Goal: Transaction & Acquisition: Obtain resource

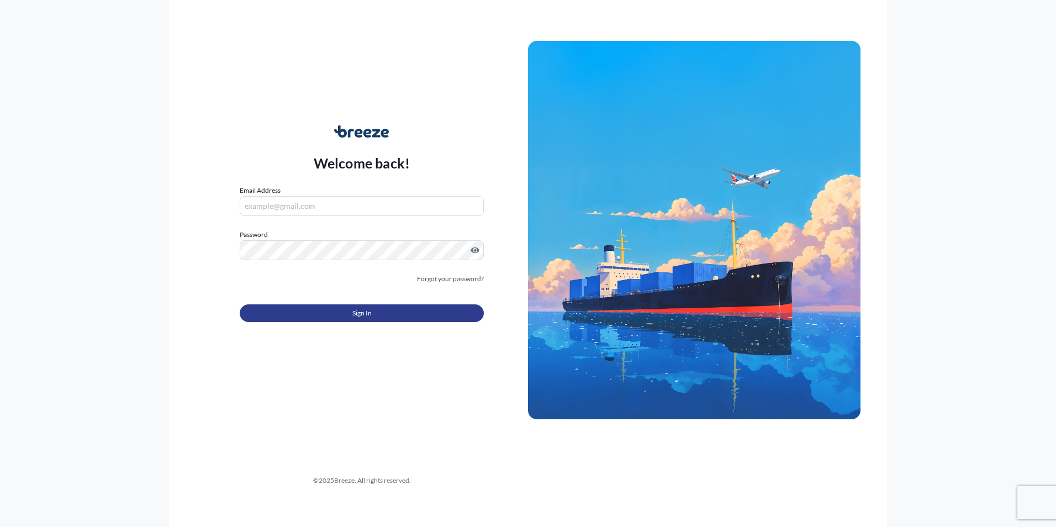
type input "[EMAIL_ADDRESS][DOMAIN_NAME]"
click at [355, 313] on span "Sign In" at bounding box center [361, 313] width 19 height 11
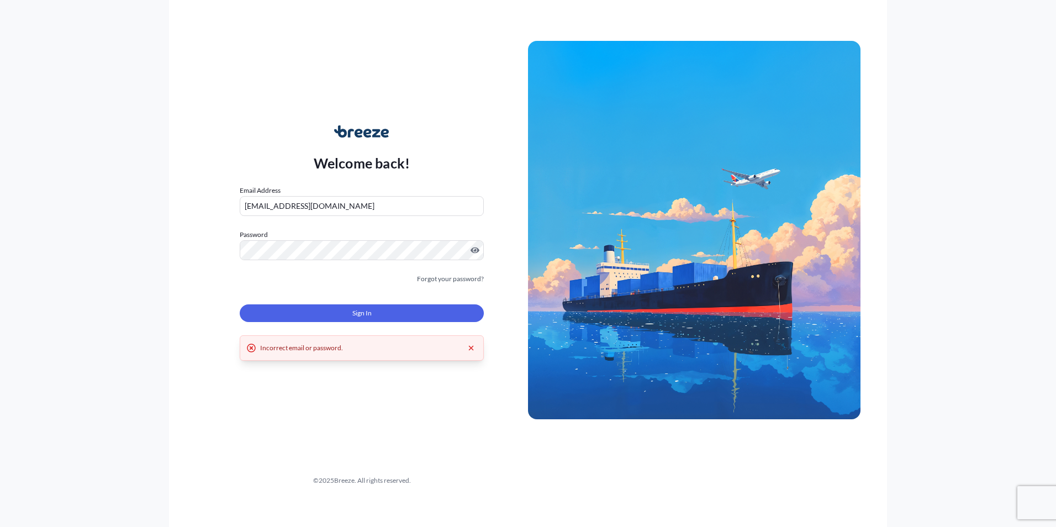
click at [478, 251] on div at bounding box center [362, 250] width 244 height 20
click at [188, 244] on div "Welcome back! Email Address [EMAIL_ADDRESS][DOMAIN_NAME] Password Must include:…" at bounding box center [528, 263] width 718 height 527
click at [455, 317] on button "Sign In" at bounding box center [362, 313] width 244 height 18
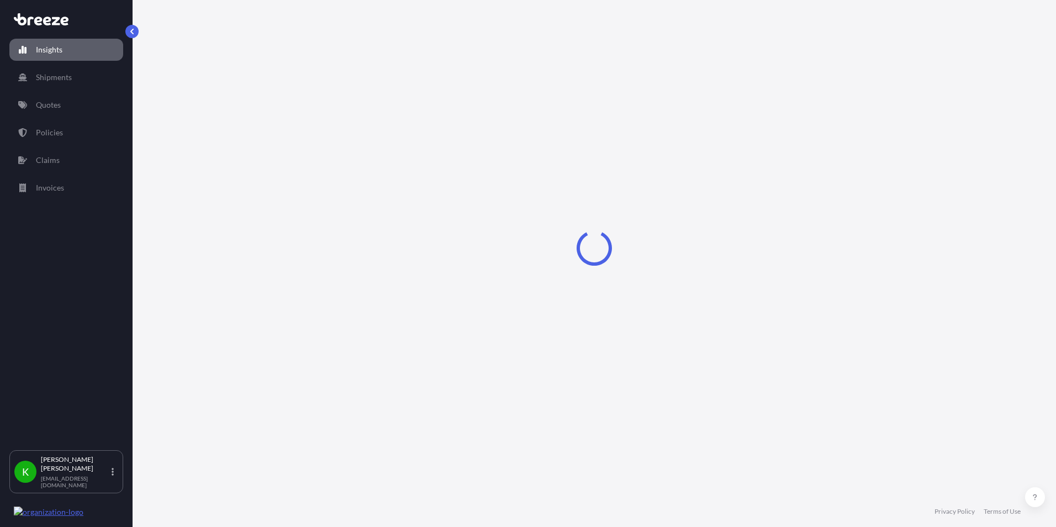
select select "2025"
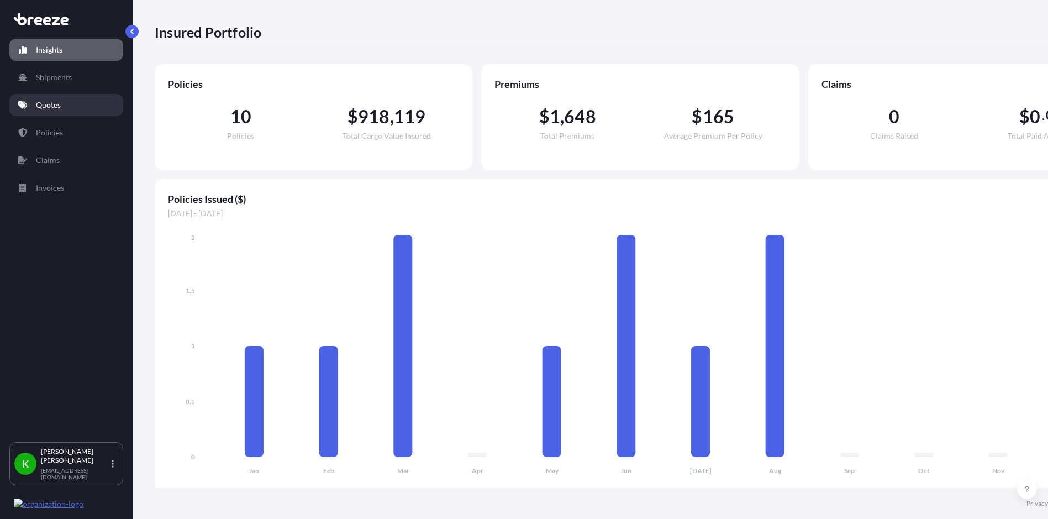
click at [46, 102] on p "Quotes" at bounding box center [48, 104] width 25 height 11
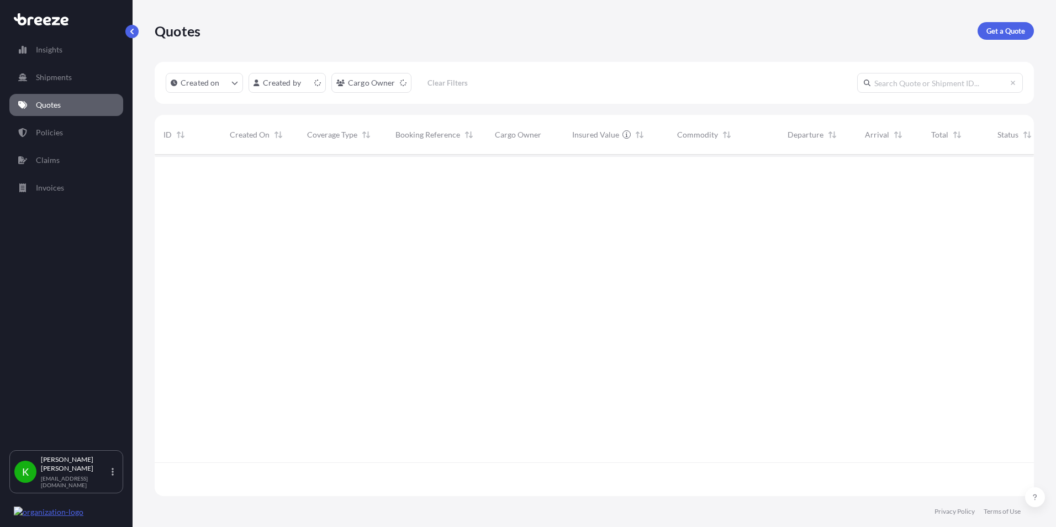
scroll to position [339, 871]
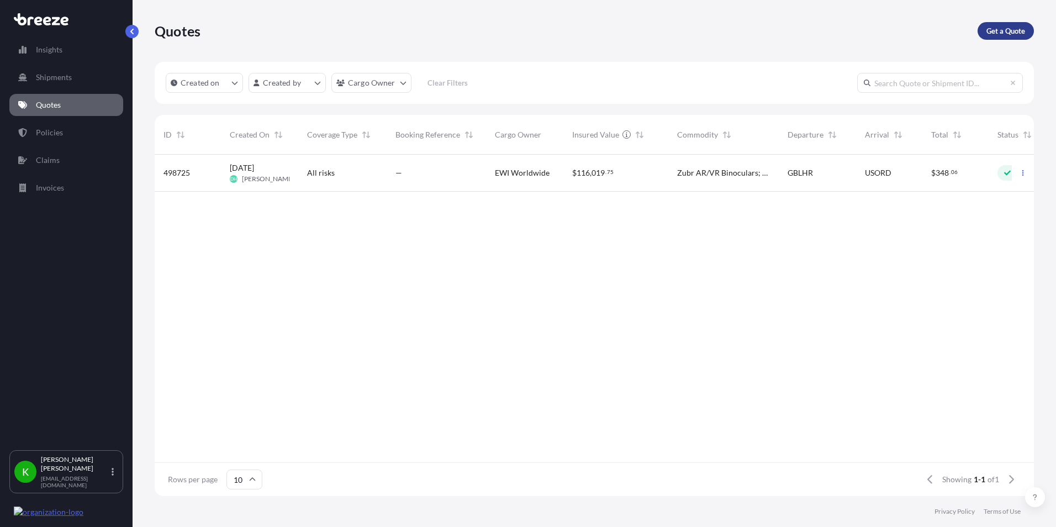
click at [998, 28] on p "Get a Quote" at bounding box center [1006, 30] width 39 height 11
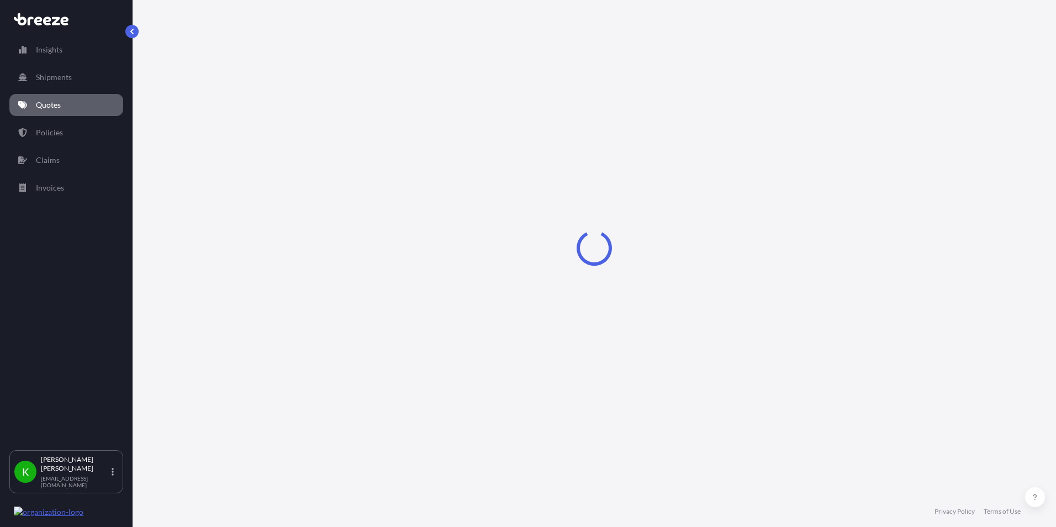
select select "Sea"
select select "1"
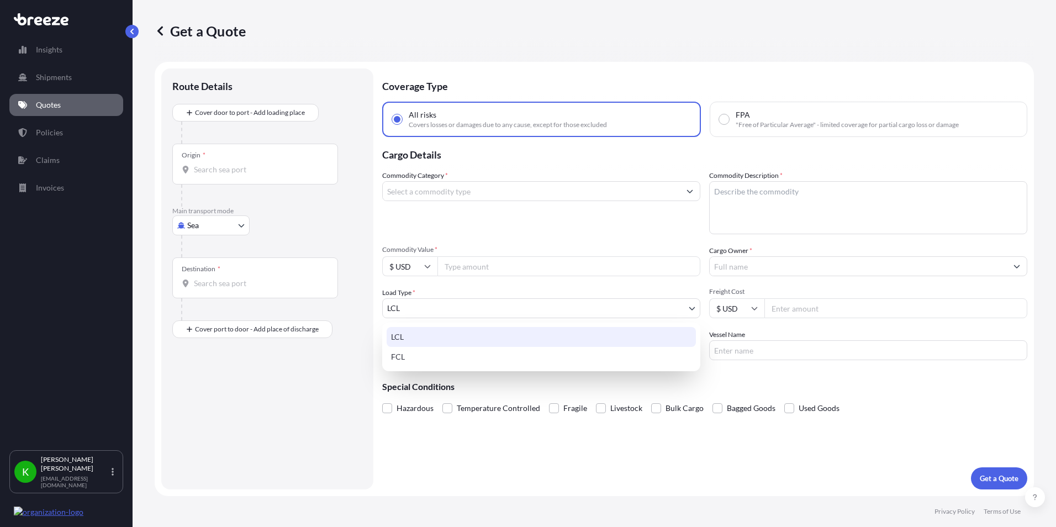
click at [692, 306] on body "Insights Shipments Quotes Policies Claims Invoices K [PERSON_NAME] [EMAIL_ADDRE…" at bounding box center [528, 263] width 1056 height 527
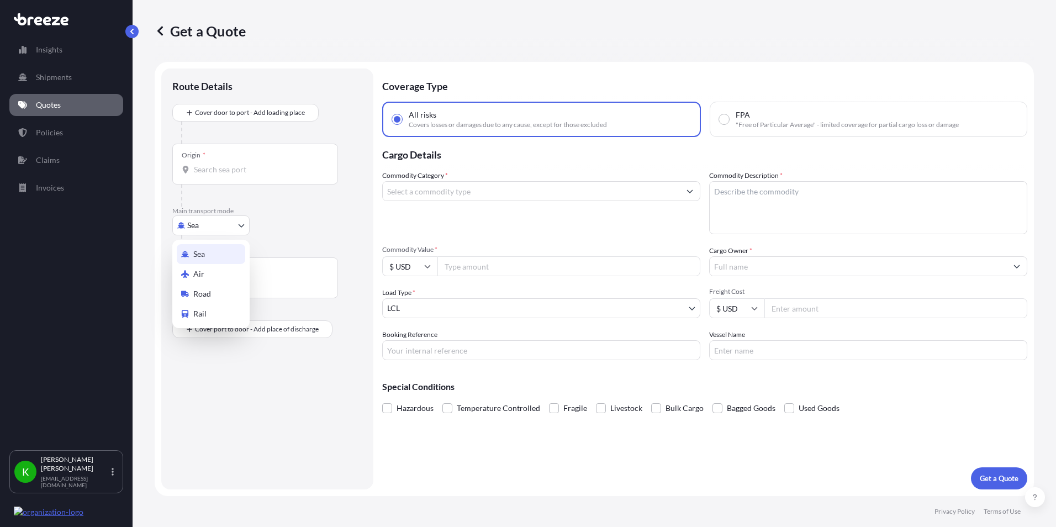
click at [243, 220] on body "Insights Shipments Quotes Policies Claims Invoices K [PERSON_NAME] [EMAIL_ADDRE…" at bounding box center [528, 263] width 1056 height 527
click at [217, 274] on div "Air" at bounding box center [211, 274] width 68 height 20
select select "Air"
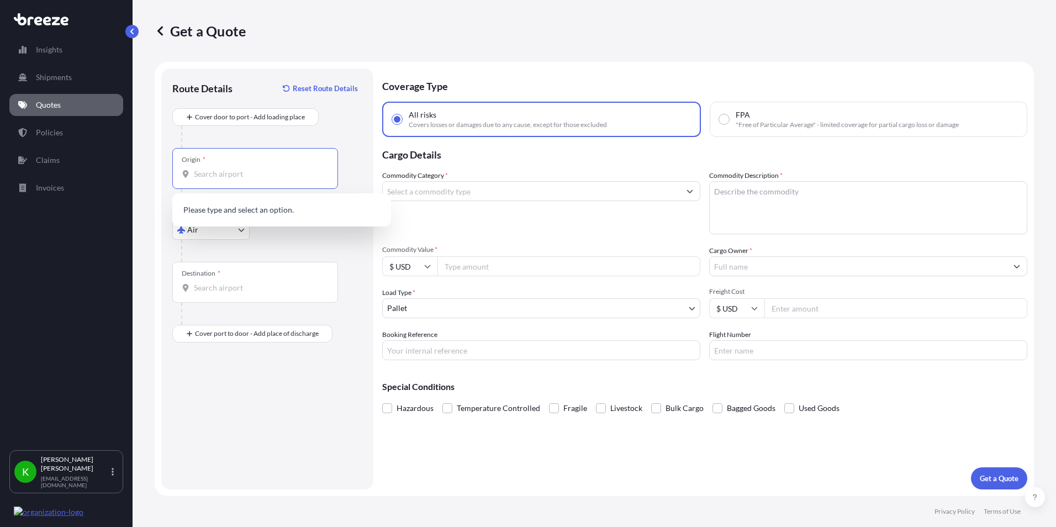
click at [222, 177] on input "Origin *" at bounding box center [259, 173] width 130 height 11
click at [203, 283] on input "Destination *" at bounding box center [259, 287] width 130 height 11
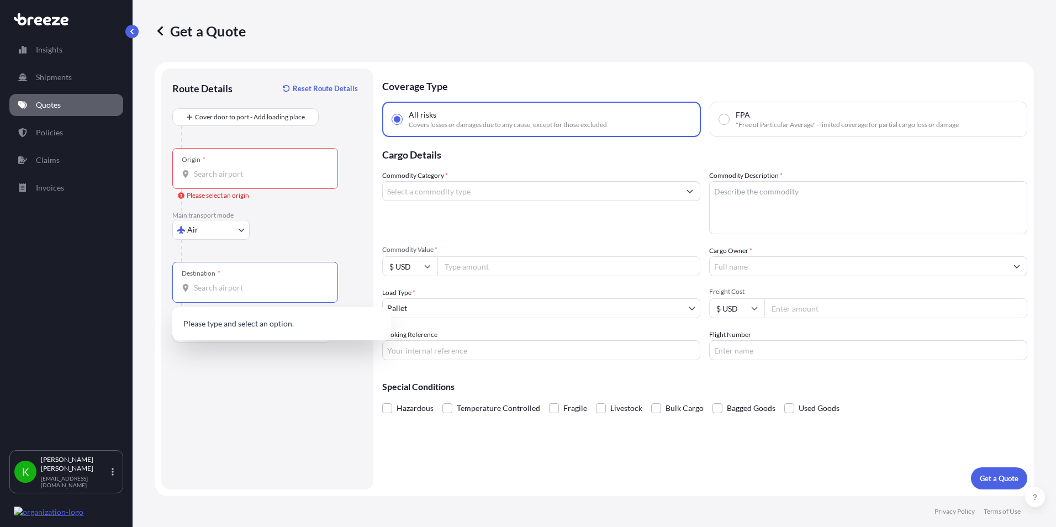
click at [210, 365] on div "Route Details Reset Route Details Cover door to port - Add loading place Place …" at bounding box center [267, 279] width 190 height 399
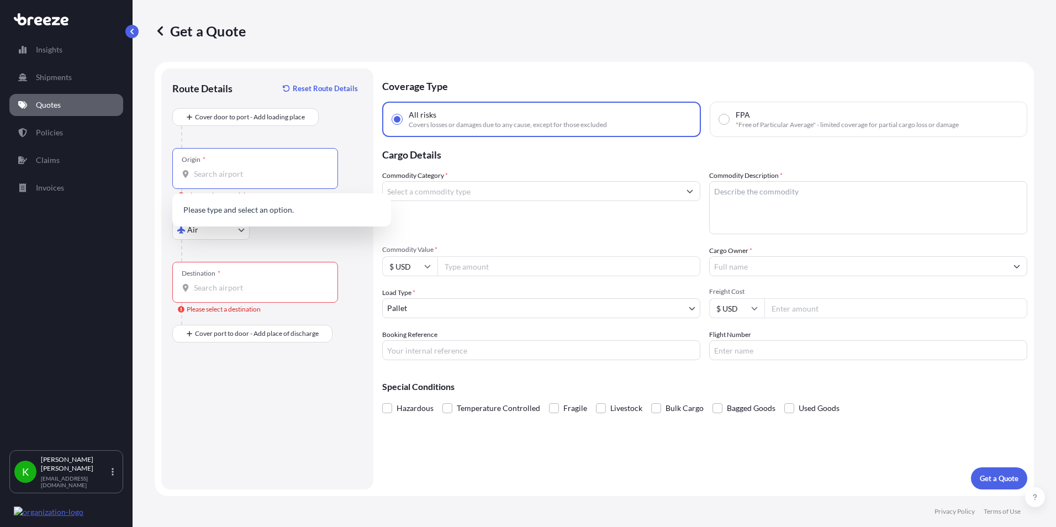
click at [234, 173] on input "Origin * Please select an origin" at bounding box center [259, 173] width 130 height 11
click at [236, 176] on input "Origin * Please select an origin" at bounding box center [259, 173] width 130 height 11
drag, startPoint x: 238, startPoint y: 171, endPoint x: 150, endPoint y: 172, distance: 87.3
click at [150, 172] on div "Get a Quote Route Details Reset Route Details Cover door to port - Add loading …" at bounding box center [595, 248] width 924 height 496
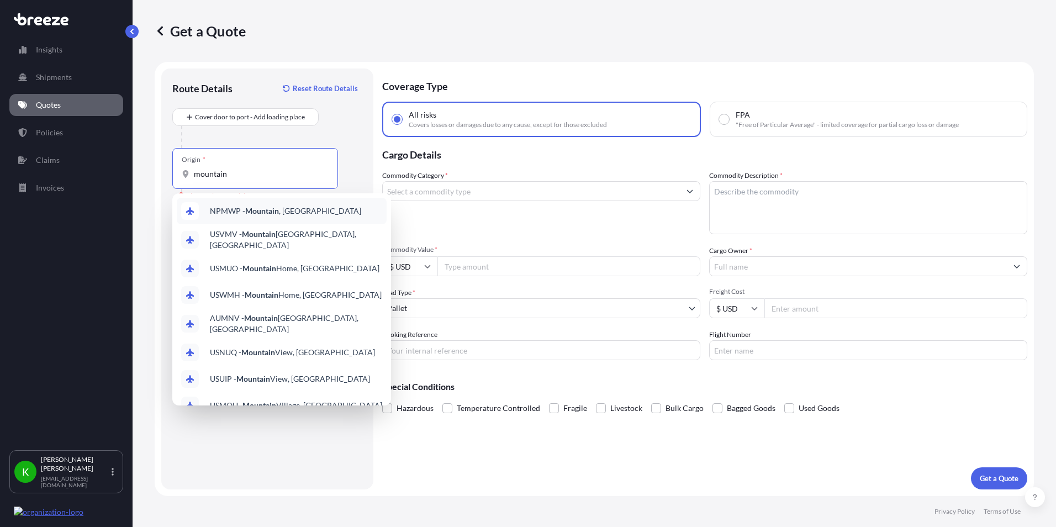
click at [165, 150] on div "Route Details Reset Route Details Cover door to port - Add loading place Place …" at bounding box center [267, 278] width 212 height 421
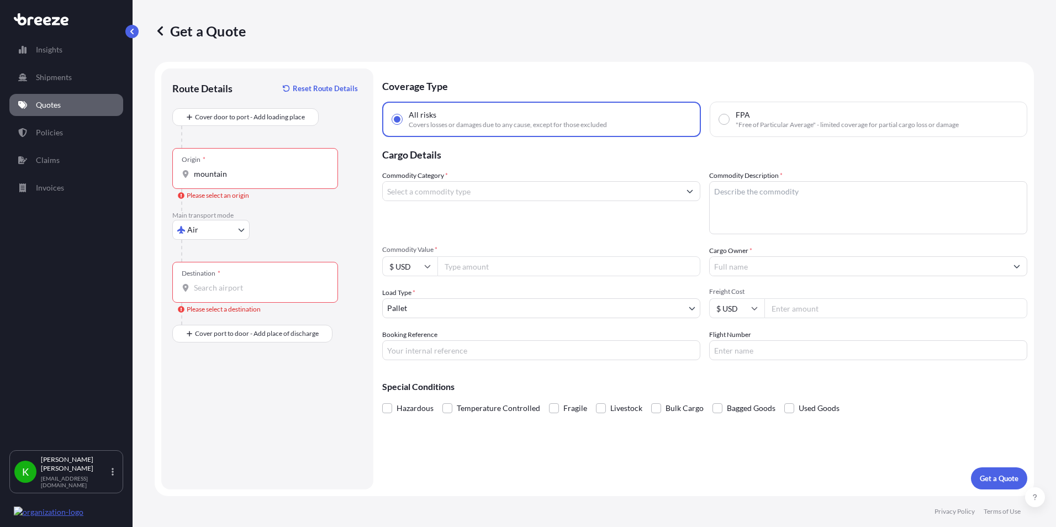
click at [243, 168] on div "Origin * mountain" at bounding box center [255, 168] width 166 height 41
click at [243, 168] on input "mountain" at bounding box center [259, 173] width 130 height 11
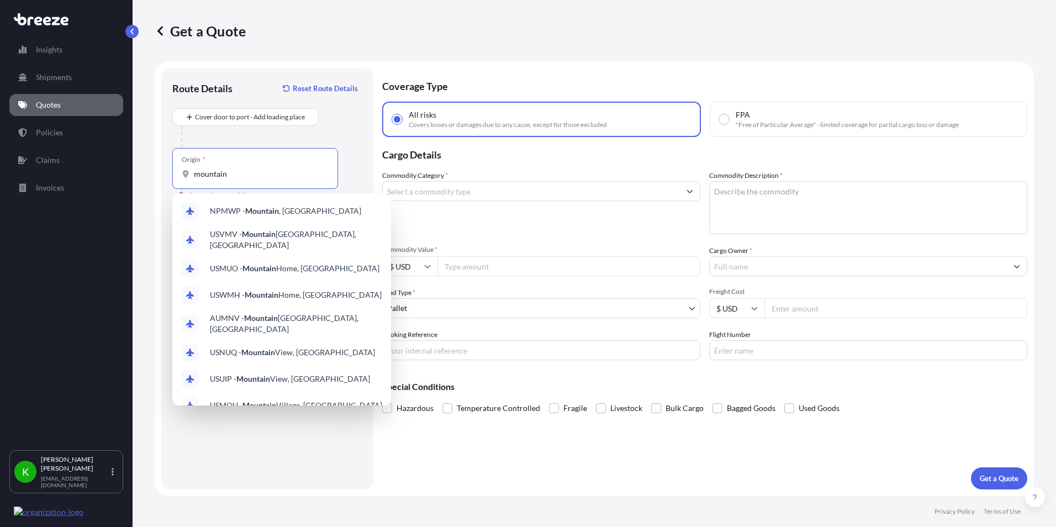
drag, startPoint x: 237, startPoint y: 167, endPoint x: 148, endPoint y: 165, distance: 89.0
click at [148, 165] on div "Get a Quote Route Details Reset Route Details Cover door to port - Add loading …" at bounding box center [595, 248] width 924 height 496
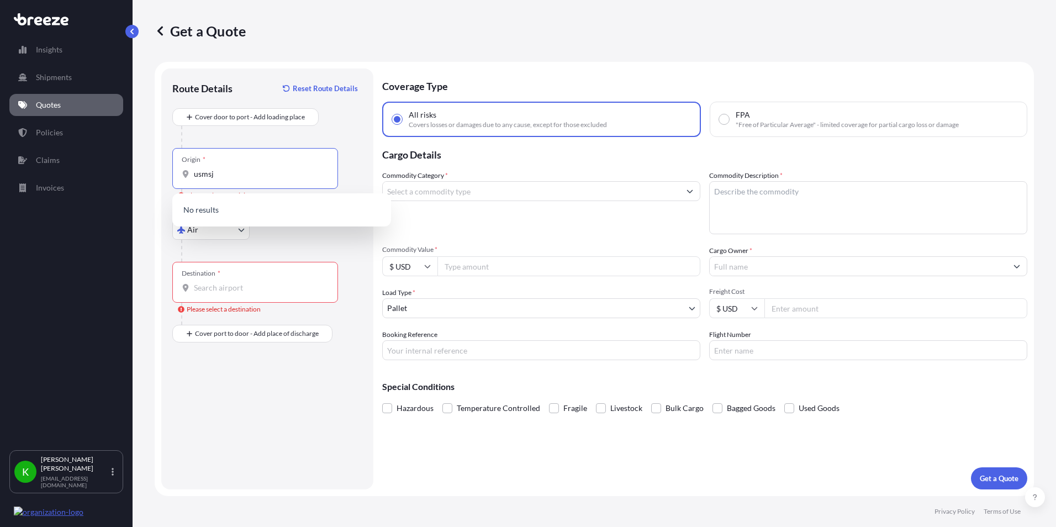
type input "usmsj"
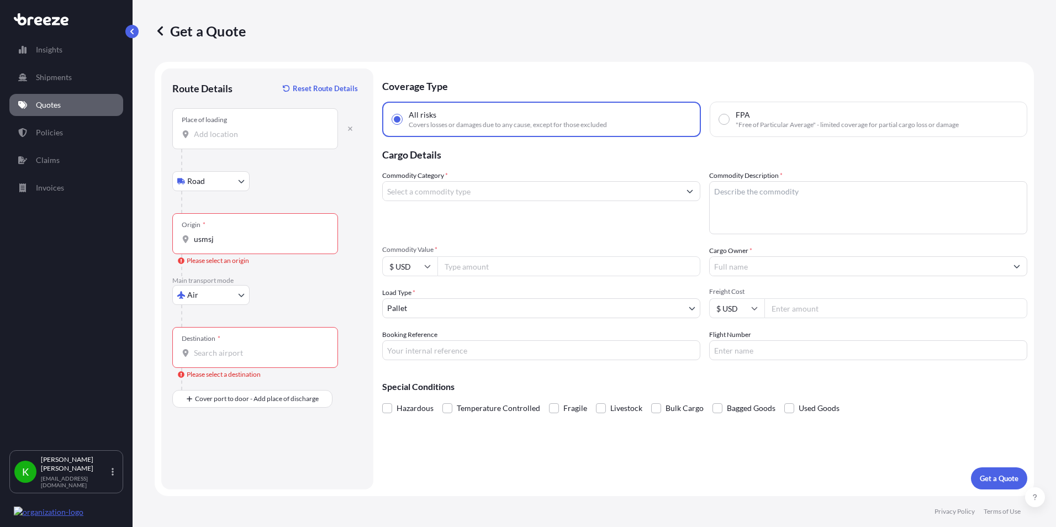
click at [223, 135] on input "Place of loading" at bounding box center [259, 134] width 130 height 11
type input "u"
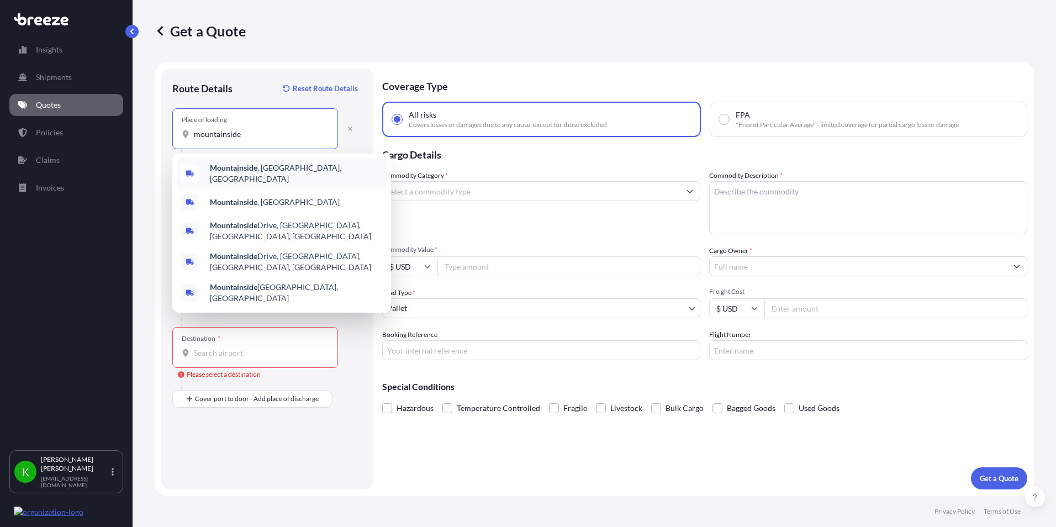
click at [273, 169] on span "[GEOGRAPHIC_DATA] , [GEOGRAPHIC_DATA], [GEOGRAPHIC_DATA]" at bounding box center [296, 173] width 172 height 22
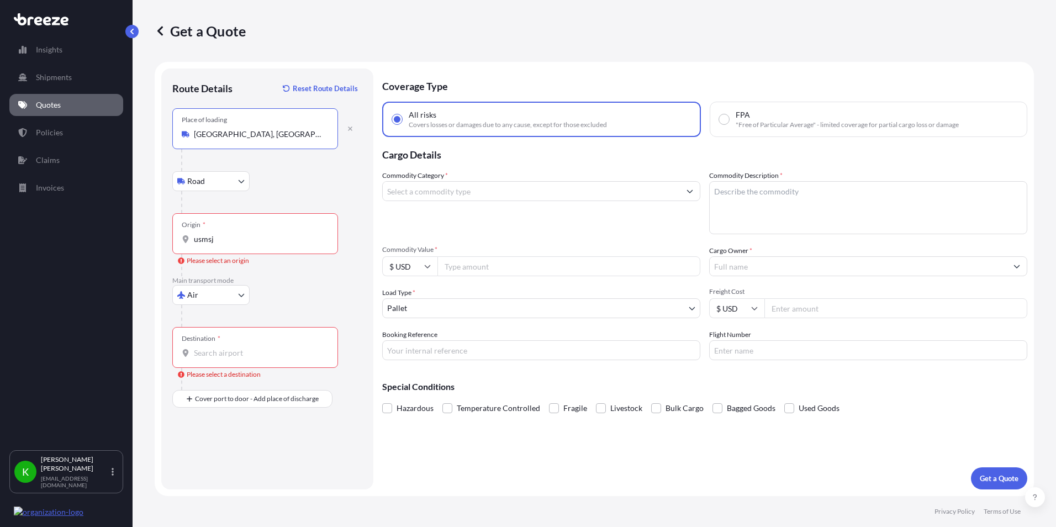
type input "[GEOGRAPHIC_DATA], [GEOGRAPHIC_DATA], [GEOGRAPHIC_DATA]"
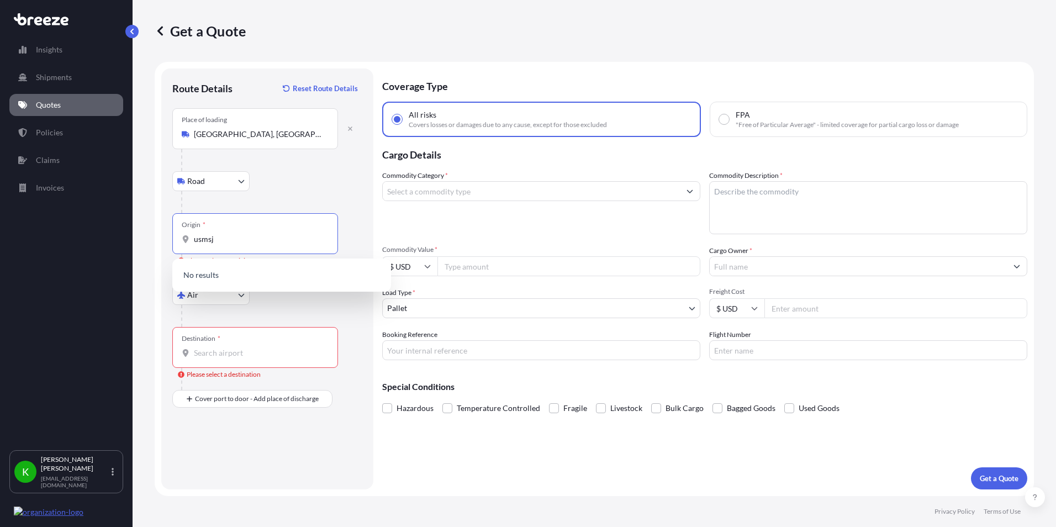
drag, startPoint x: 226, startPoint y: 240, endPoint x: 120, endPoint y: 239, distance: 106.1
click at [120, 239] on div "Insights Shipments Quotes Policies Claims Invoices K [PERSON_NAME] [EMAIL_ADDRE…" at bounding box center [528, 263] width 1056 height 527
click at [293, 273] on span "US JFK - [PERSON_NAME] Apt/[US_STATE], [GEOGRAPHIC_DATA]" at bounding box center [296, 278] width 172 height 22
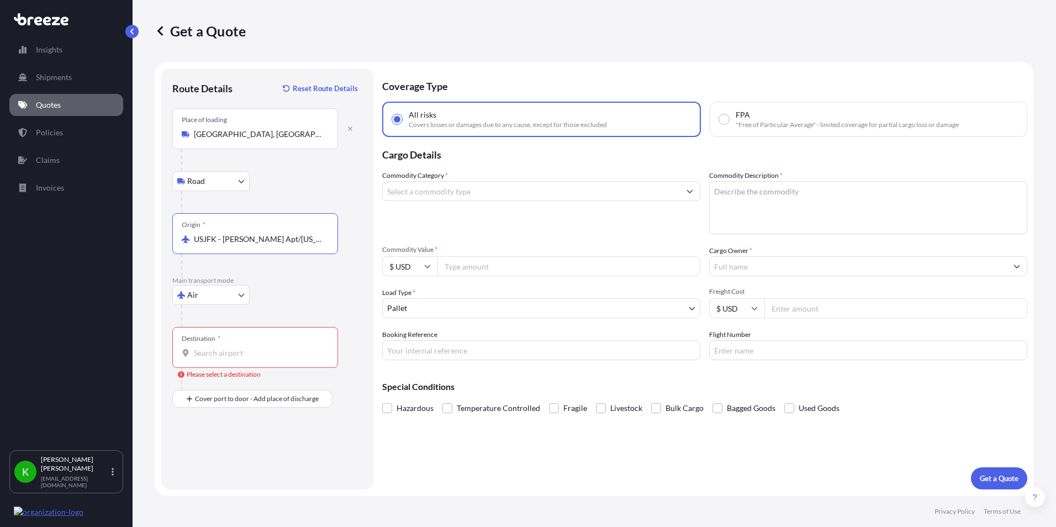
type input "USJFK - [PERSON_NAME] Apt/[US_STATE], [GEOGRAPHIC_DATA]"
click at [217, 357] on input "Destination * Please select a destination" at bounding box center [259, 352] width 130 height 11
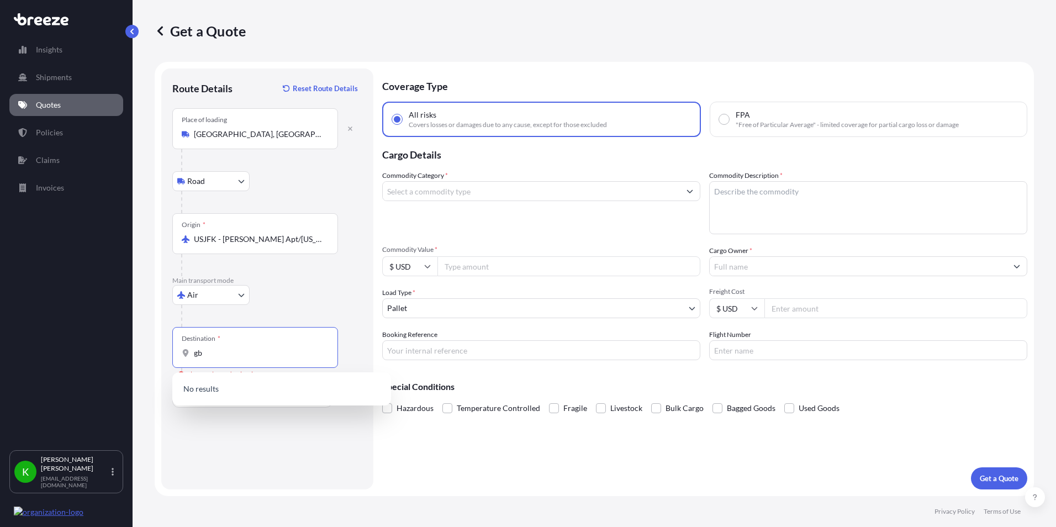
type input "g"
type input "b"
click at [275, 395] on div "DEHAM - [GEOGRAPHIC_DATA], [GEOGRAPHIC_DATA]" at bounding box center [282, 392] width 210 height 31
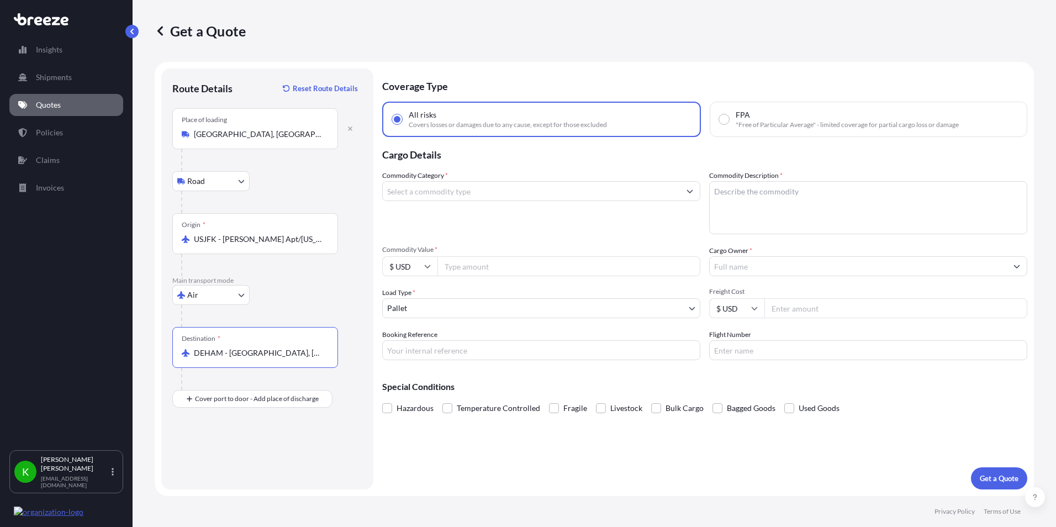
type input "DEHAM - [GEOGRAPHIC_DATA], [GEOGRAPHIC_DATA]"
click at [223, 437] on div "Place of Discharge" at bounding box center [255, 452] width 166 height 41
click at [223, 452] on input "Place of Discharge" at bounding box center [259, 457] width 130 height 11
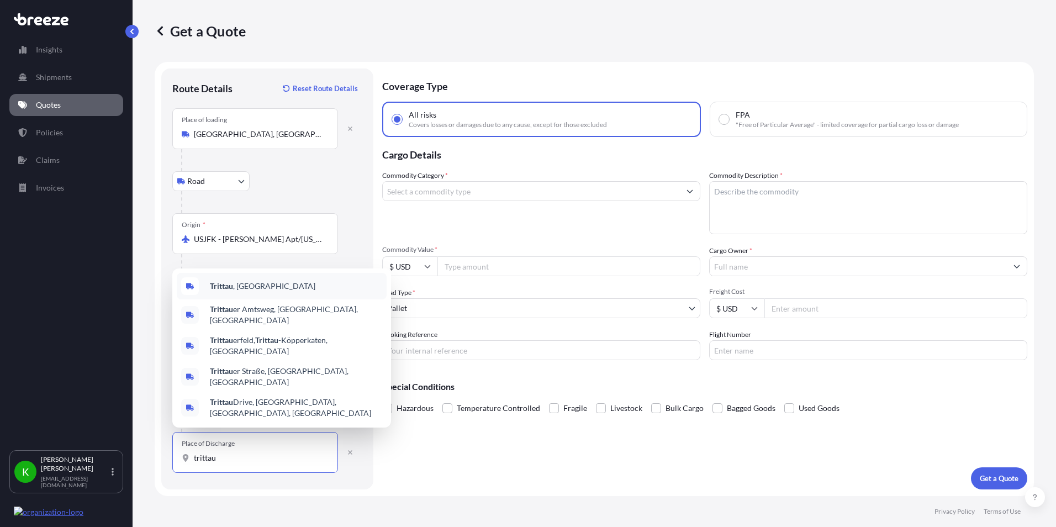
click at [243, 292] on span "Trittau , [GEOGRAPHIC_DATA]" at bounding box center [263, 286] width 106 height 11
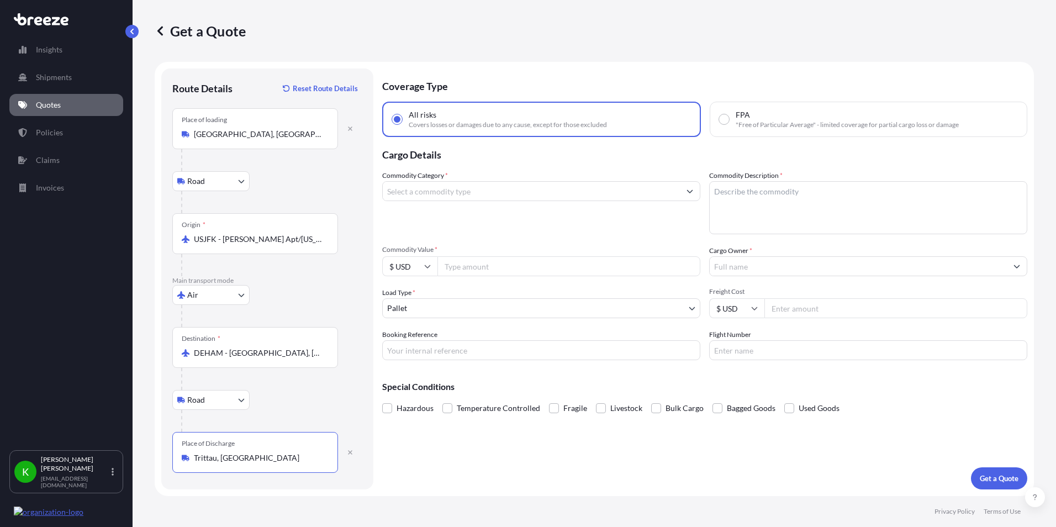
type input "Trittau, [GEOGRAPHIC_DATA]"
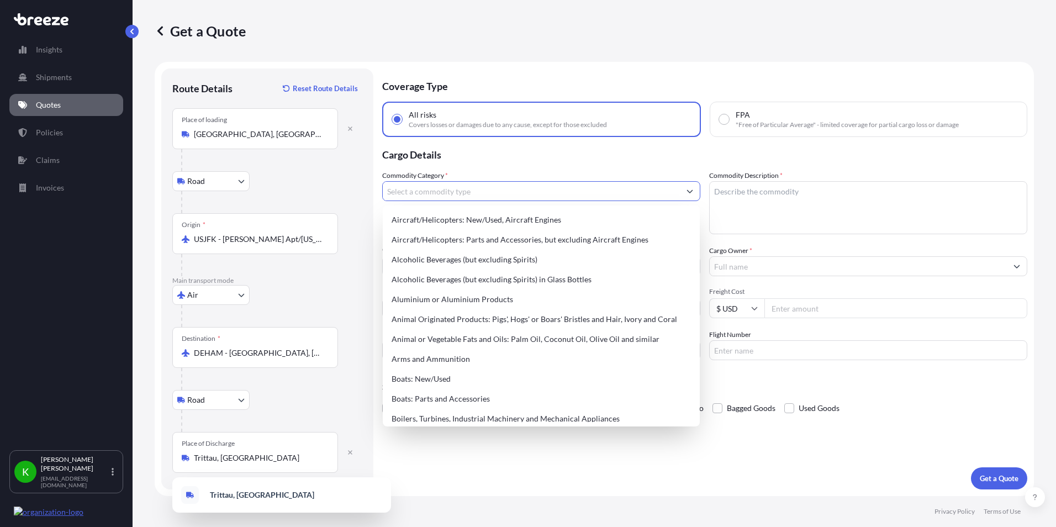
click at [486, 190] on input "Commodity Category *" at bounding box center [531, 191] width 297 height 20
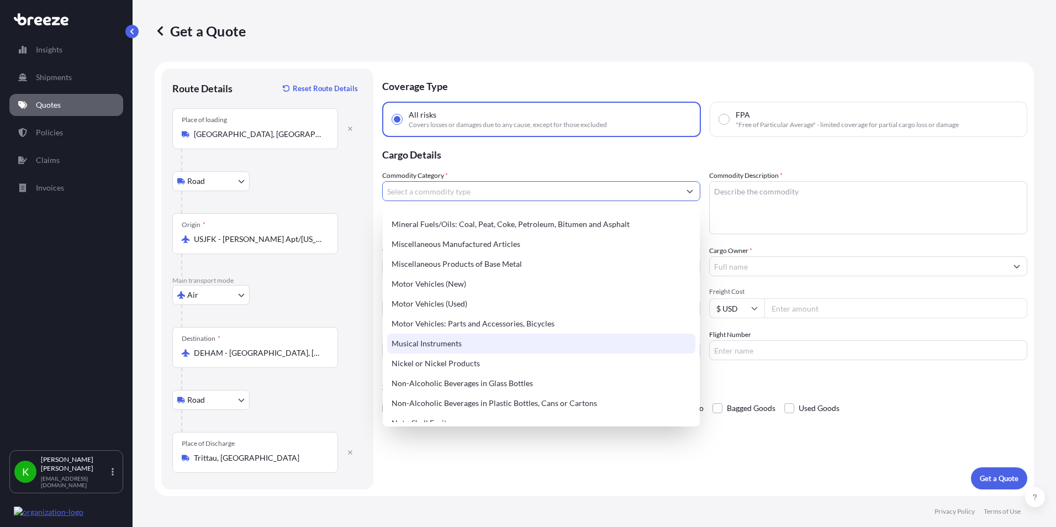
scroll to position [1511, 0]
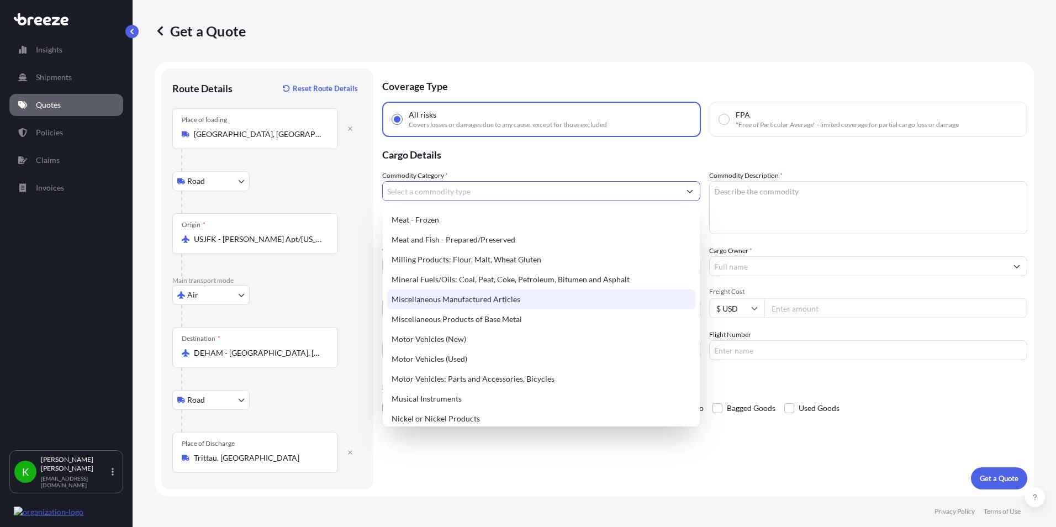
click at [440, 297] on div "Miscellaneous Manufactured Articles" at bounding box center [541, 299] width 308 height 20
type input "Miscellaneous Manufactured Articles"
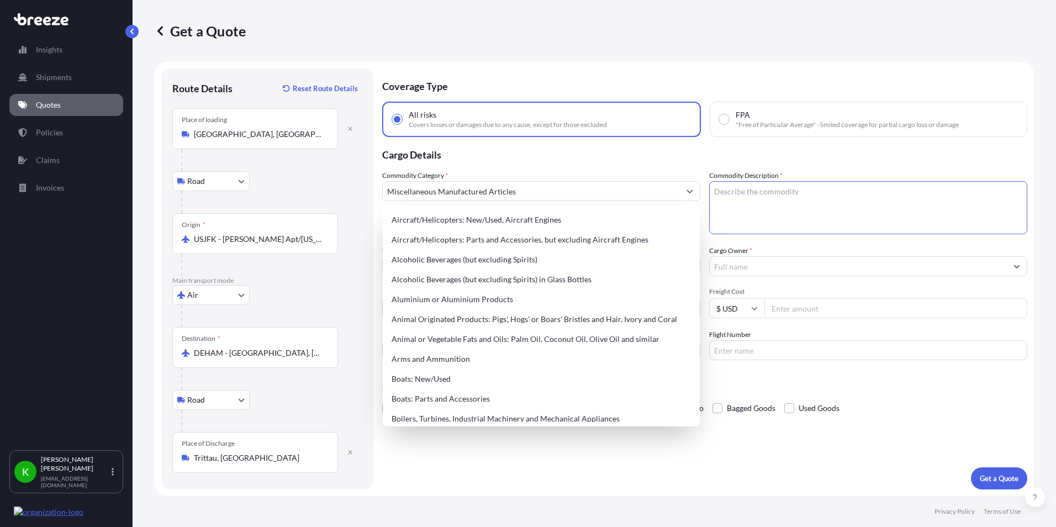
click at [730, 191] on textarea "Commodity Description *" at bounding box center [868, 207] width 318 height 53
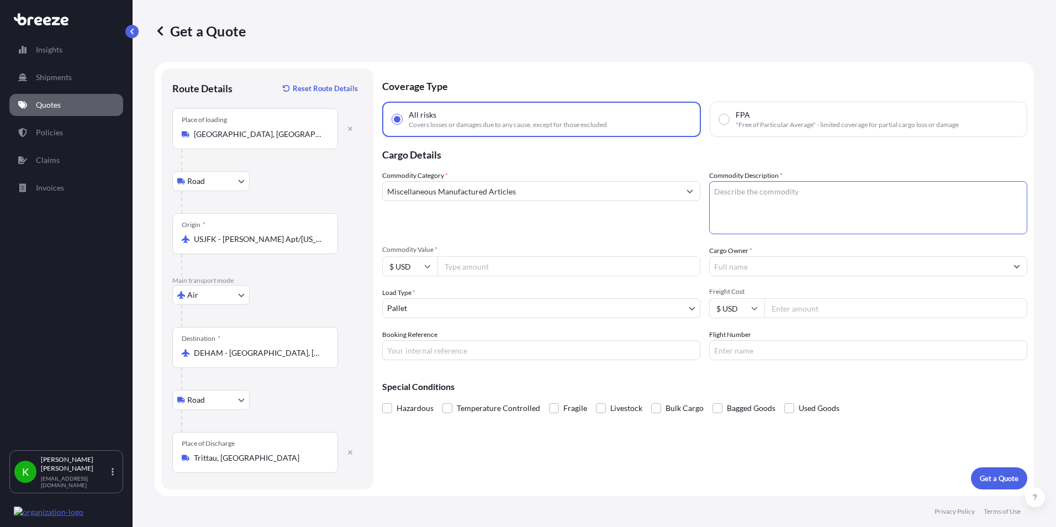
paste textarea "M16A2 40MM METAL LINKS - 9306.30"
type textarea "M16A2 40MM METAL LINKS - 9306.30"
click at [473, 267] on input "Commodity Value *" at bounding box center [568, 266] width 263 height 20
click at [485, 266] on input "Commodity Value *" at bounding box center [568, 266] width 263 height 20
type input "166400"
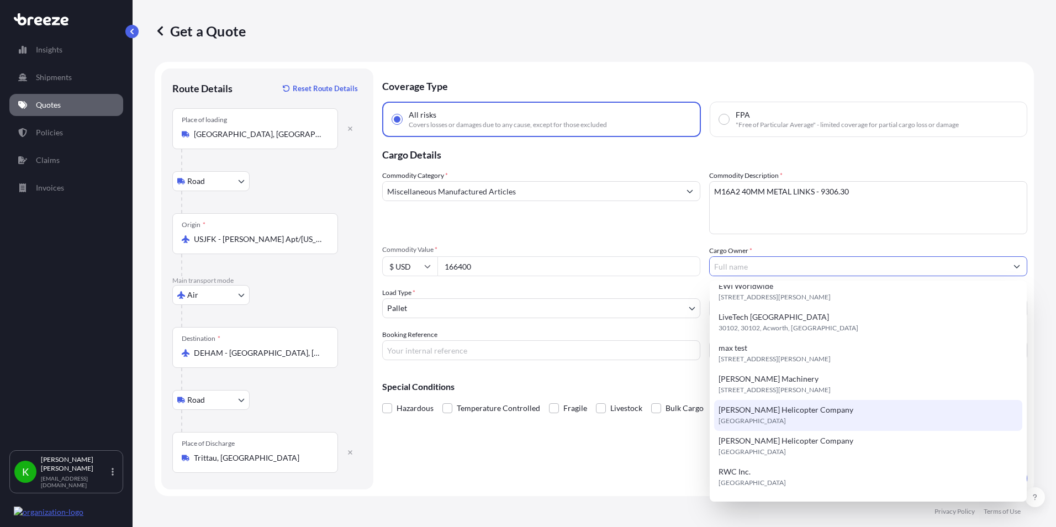
scroll to position [0, 0]
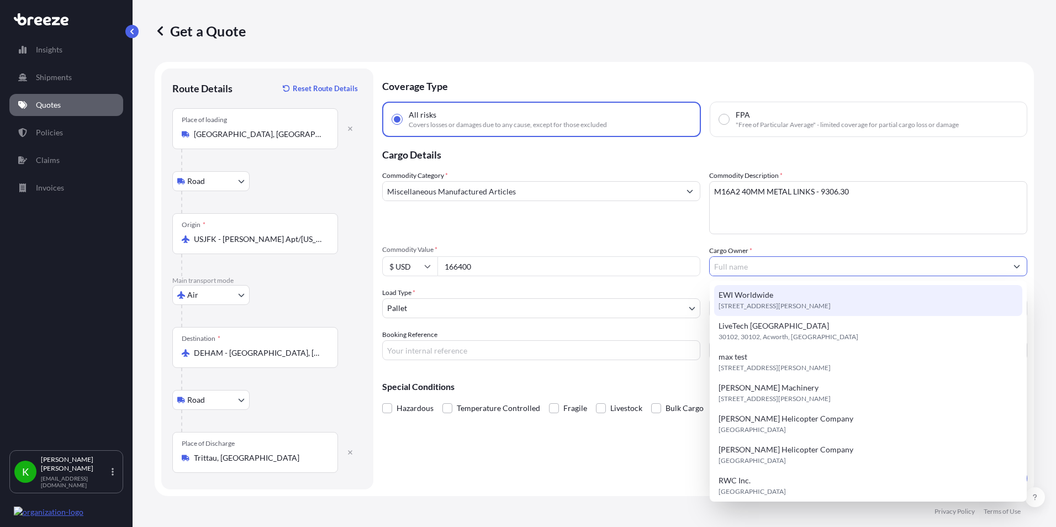
click at [758, 264] on input "Cargo Owner *" at bounding box center [858, 266] width 297 height 20
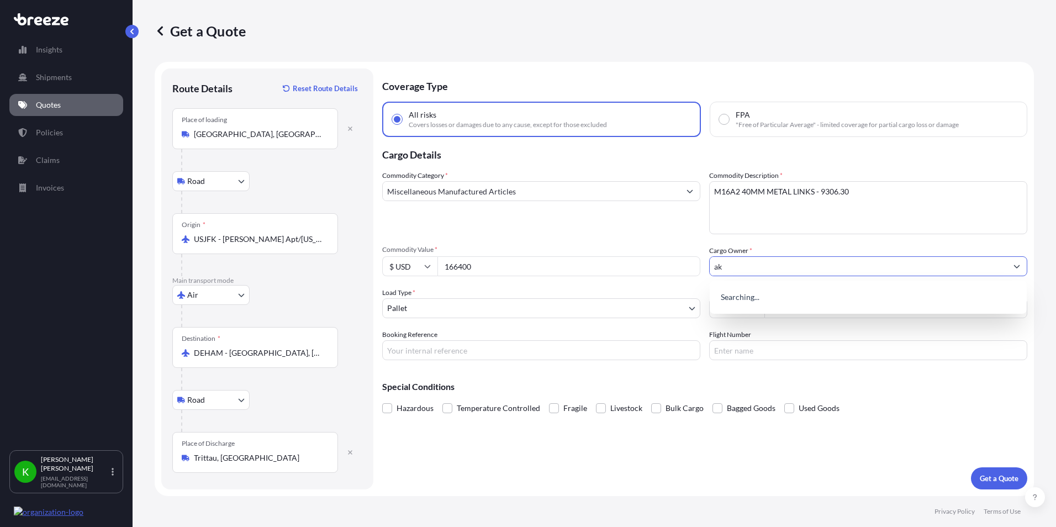
type input "a"
click at [737, 297] on span "Add new "AK STAMPING"" at bounding box center [764, 294] width 90 height 11
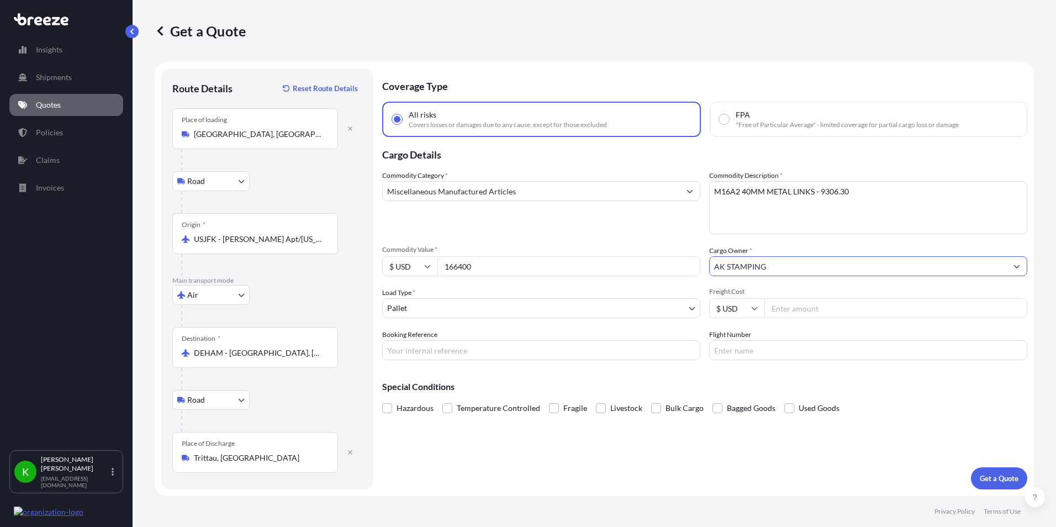
type input "AK STAMPING"
select select "Sea"
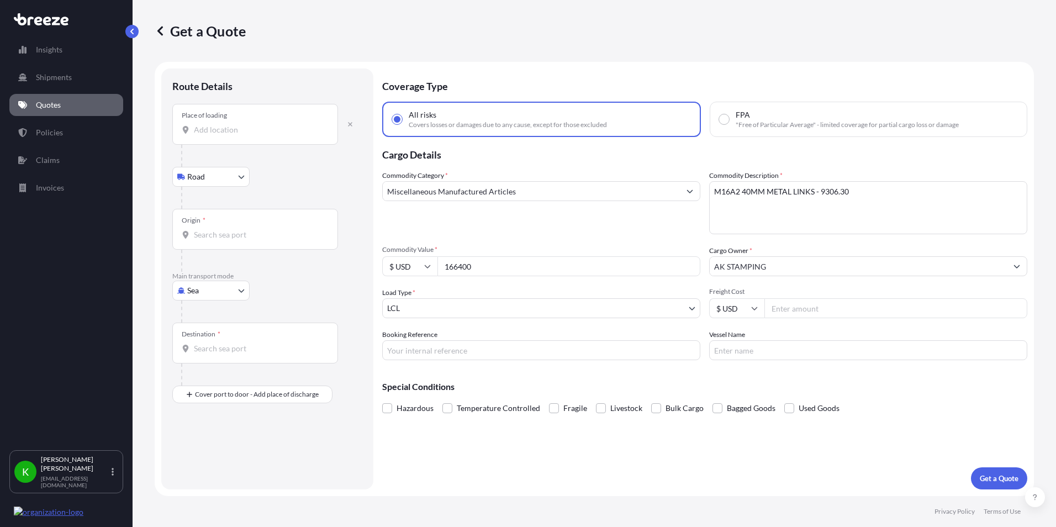
click at [227, 131] on input "Place of loading" at bounding box center [259, 129] width 130 height 11
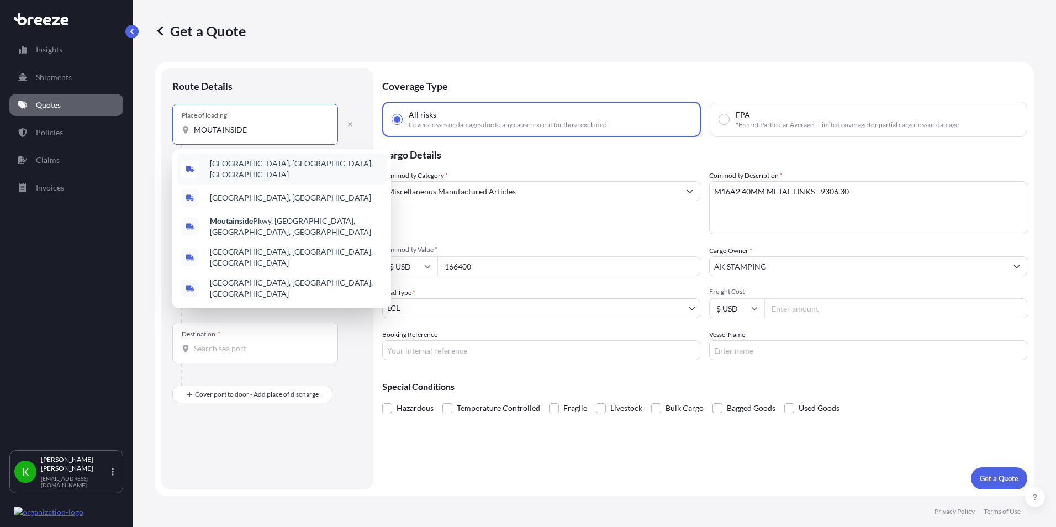
click at [255, 165] on span "[GEOGRAPHIC_DATA], [GEOGRAPHIC_DATA], [GEOGRAPHIC_DATA]" at bounding box center [296, 169] width 172 height 22
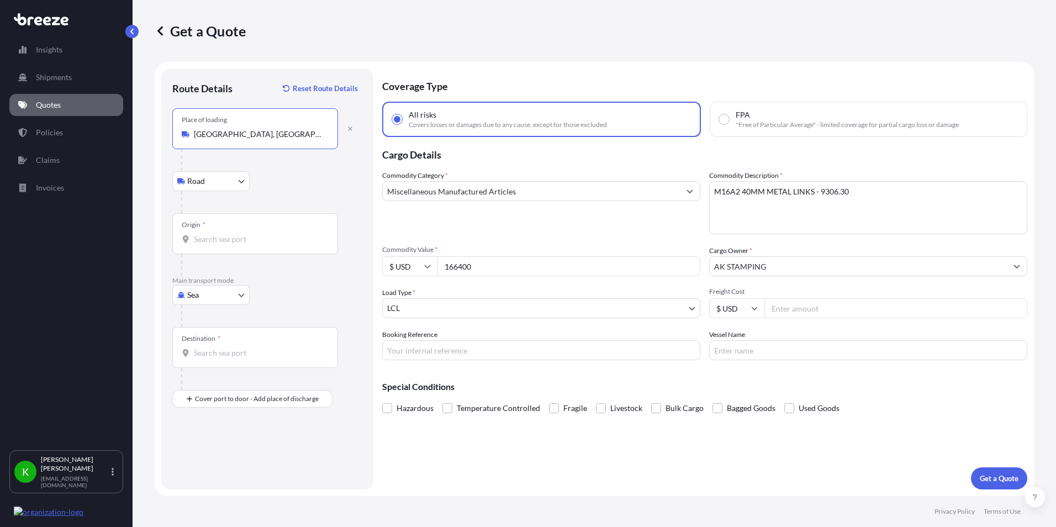
type input "[GEOGRAPHIC_DATA], [GEOGRAPHIC_DATA], [GEOGRAPHIC_DATA]"
click at [234, 241] on input "Origin *" at bounding box center [259, 239] width 130 height 11
click at [272, 277] on span "USNYC - [US_STATE], [GEOGRAPHIC_DATA]" at bounding box center [285, 276] width 151 height 11
type input "USNYC - [US_STATE], [GEOGRAPHIC_DATA]"
click at [231, 354] on input "Destination *" at bounding box center [259, 352] width 130 height 11
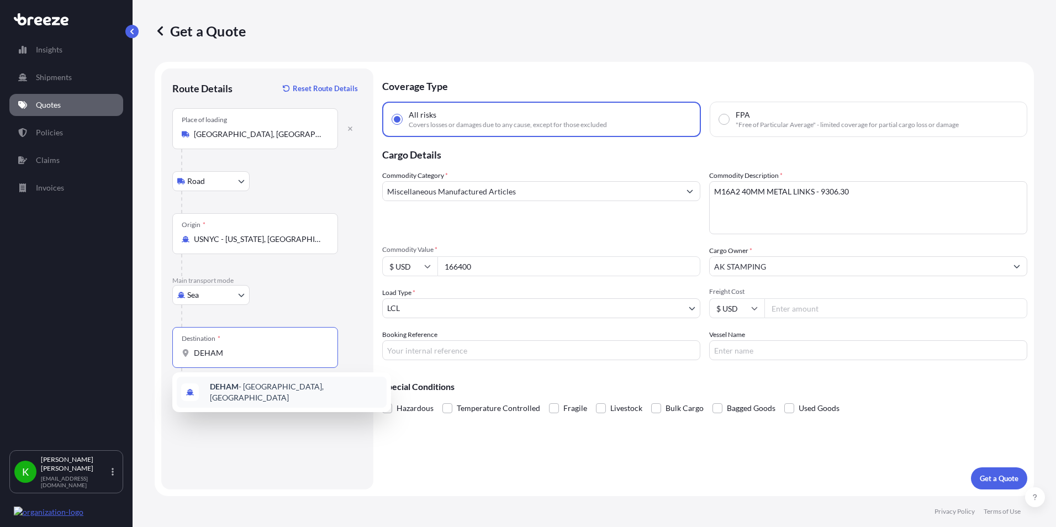
click at [231, 388] on b "DEHAM" at bounding box center [224, 386] width 29 height 9
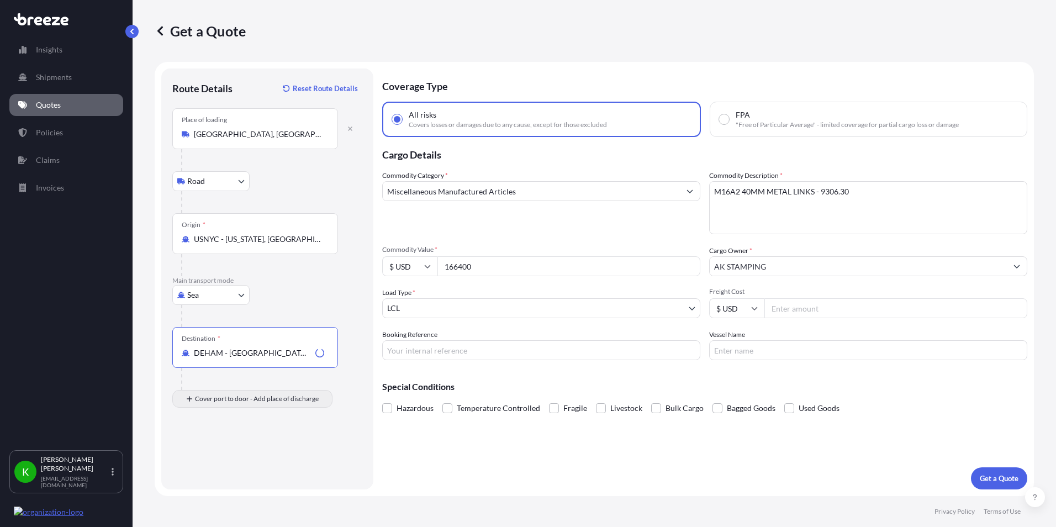
type input "DEHAM - [GEOGRAPHIC_DATA], [GEOGRAPHIC_DATA]"
click at [218, 445] on div "Place of Discharge" at bounding box center [208, 443] width 53 height 9
click at [218, 452] on input "Place of Discharge" at bounding box center [259, 457] width 130 height 11
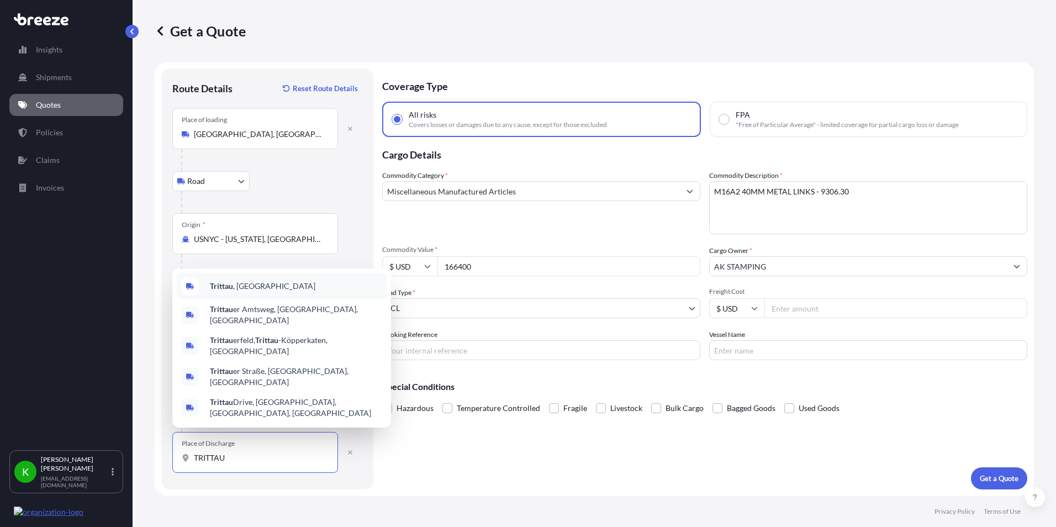
click at [266, 292] on span "Trittau , [GEOGRAPHIC_DATA]" at bounding box center [263, 286] width 106 height 11
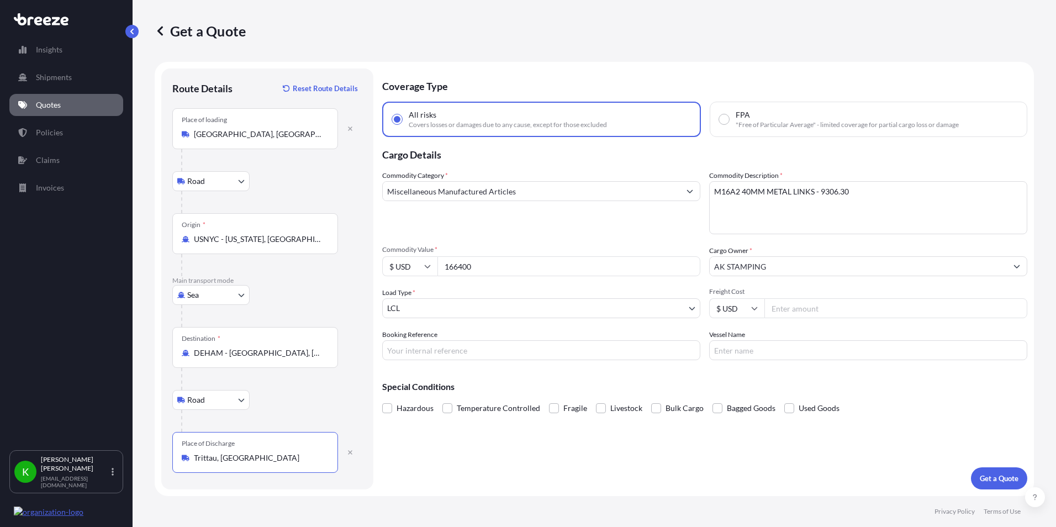
type input "Trittau, [GEOGRAPHIC_DATA]"
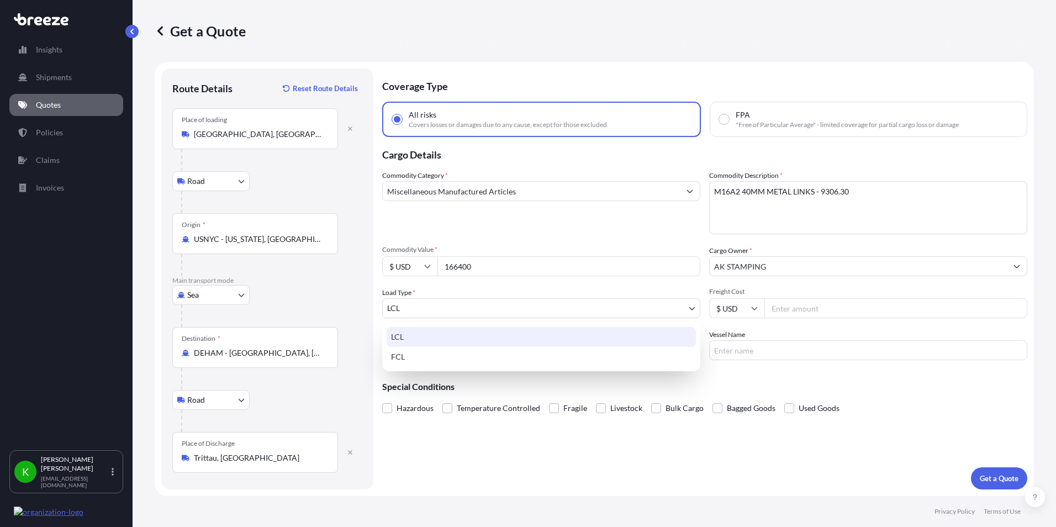
click at [654, 317] on body "Insights Shipments Quotes Policies Claims Invoices K [PERSON_NAME] [EMAIL_ADDRE…" at bounding box center [528, 263] width 1056 height 527
click at [483, 354] on div "FCL" at bounding box center [541, 357] width 309 height 20
select select "2"
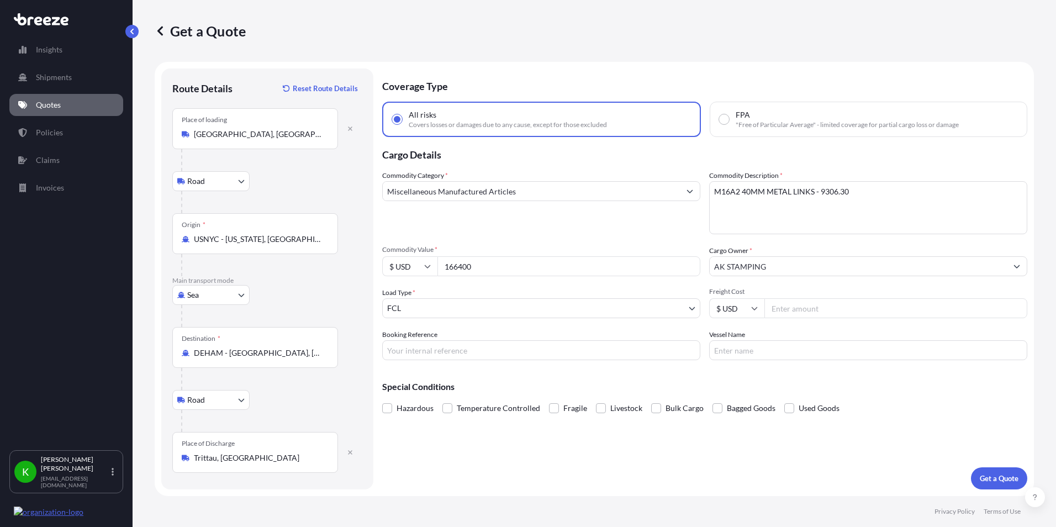
click at [826, 312] on input "Freight Cost" at bounding box center [895, 308] width 263 height 20
type input "2503.2"
click at [603, 355] on input "Booking Reference" at bounding box center [541, 350] width 318 height 20
type input "q"
type input "Q30200"
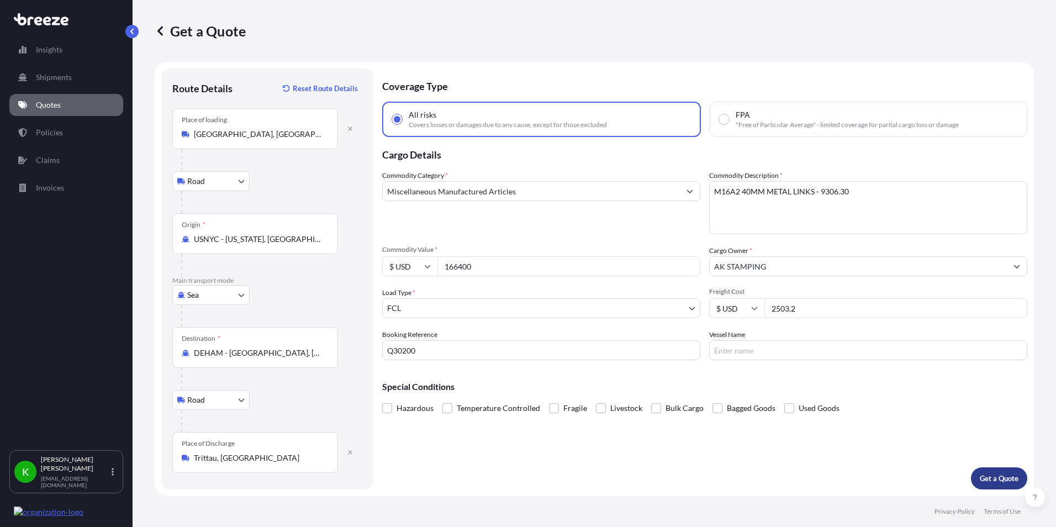
click at [1004, 477] on p "Get a Quote" at bounding box center [999, 478] width 39 height 11
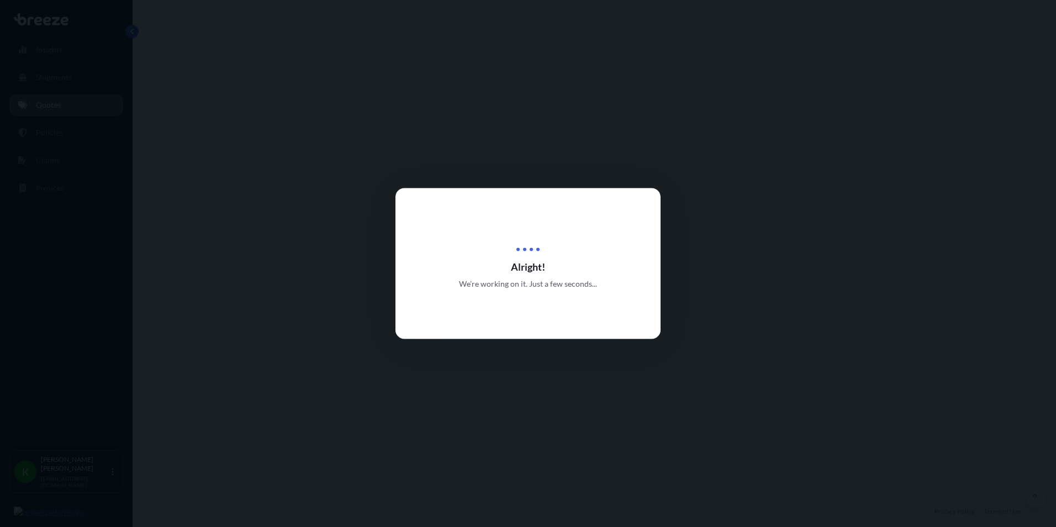
select select "Road"
select select "Sea"
select select "Road"
select select "2"
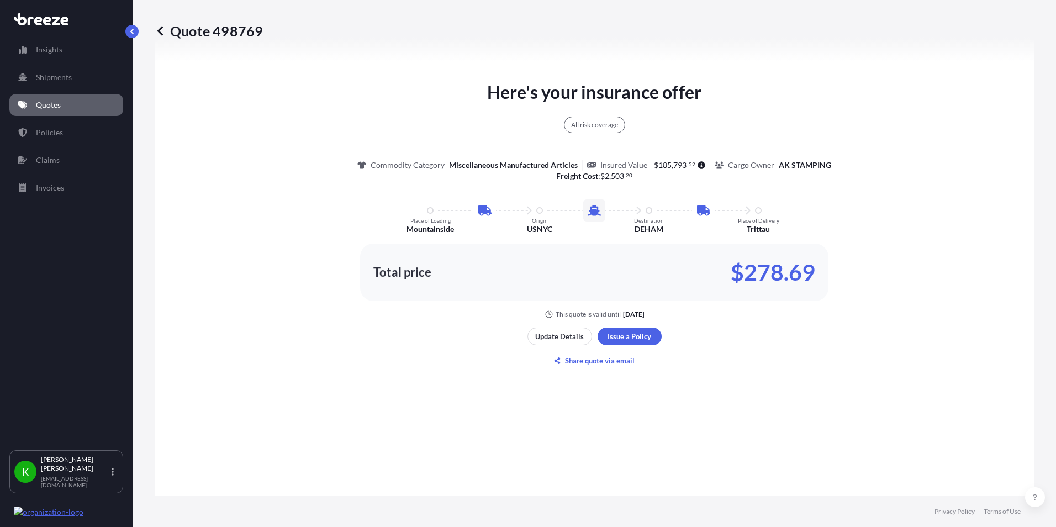
scroll to position [663, 0]
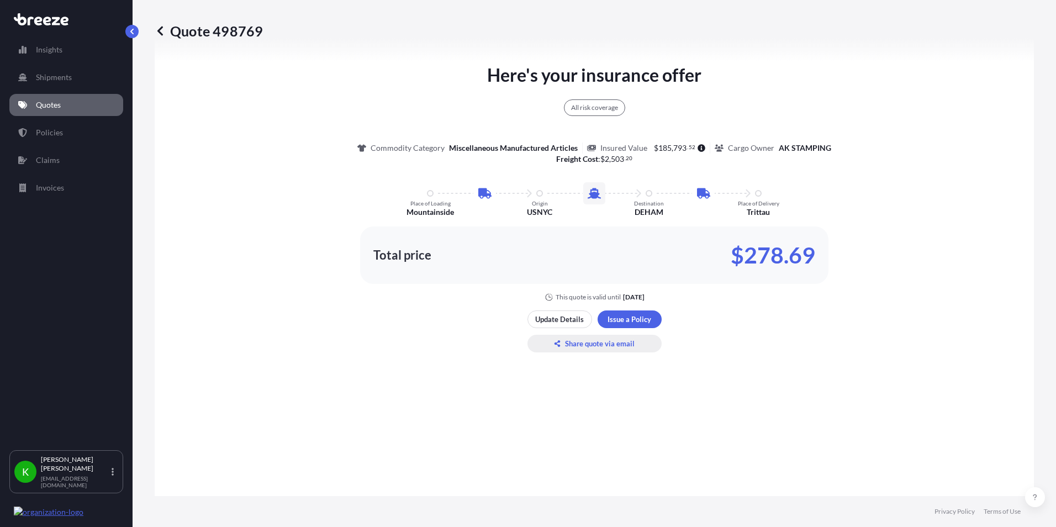
click at [577, 340] on p "Share quote via email" at bounding box center [600, 343] width 70 height 11
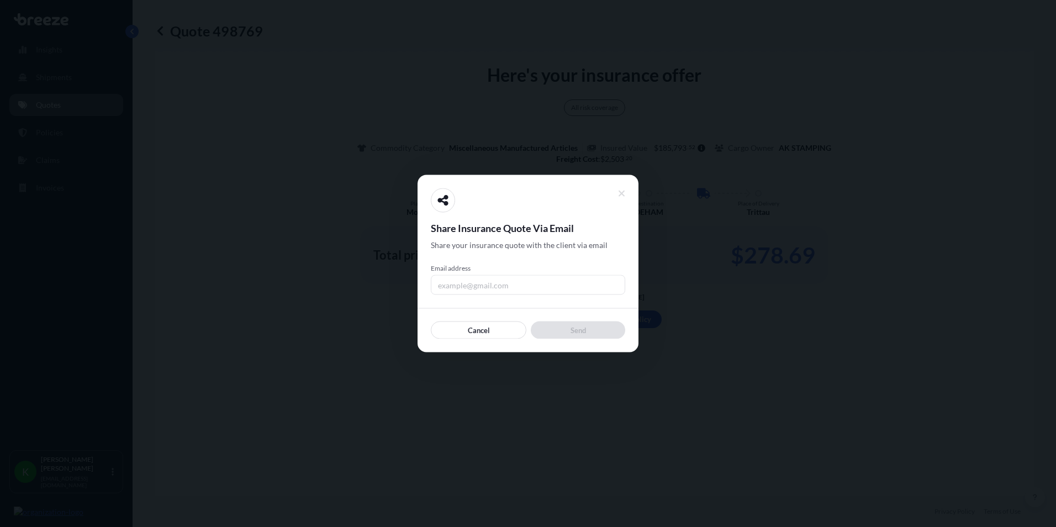
click at [492, 281] on input "Email address" at bounding box center [528, 285] width 194 height 20
type input "[EMAIL_ADDRESS][DOMAIN_NAME]"
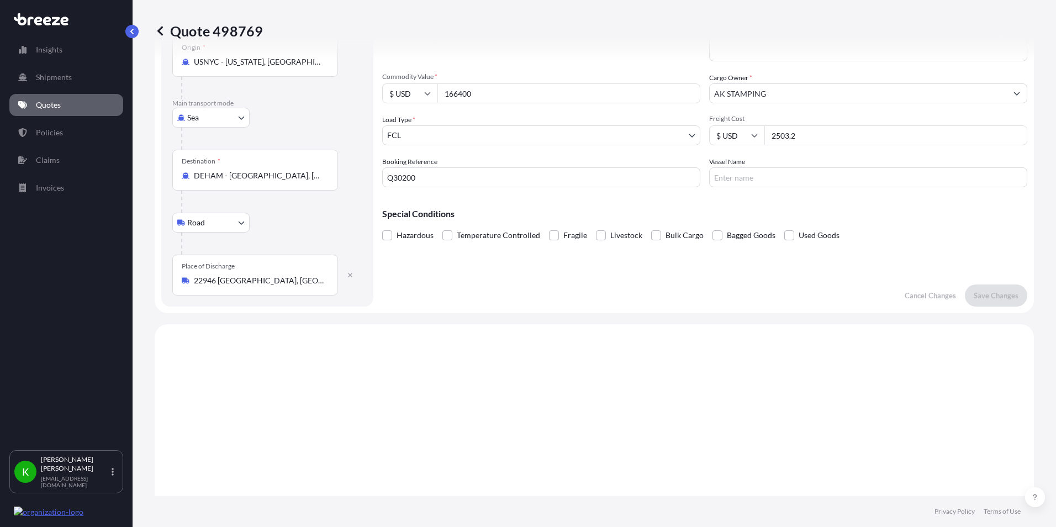
scroll to position [166, 0]
